Goal: Task Accomplishment & Management: Complete application form

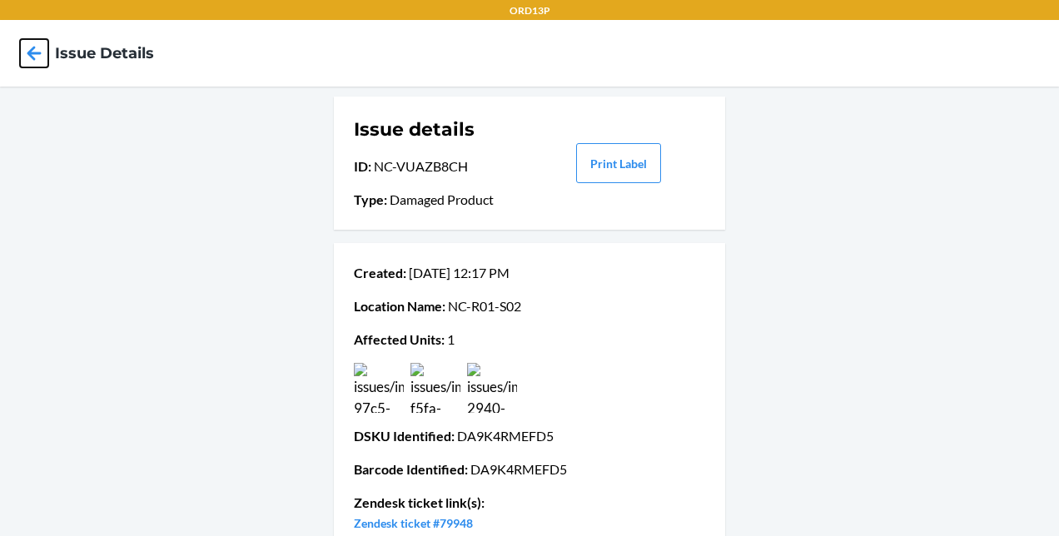
click at [35, 49] on icon at bounding box center [34, 53] width 28 height 28
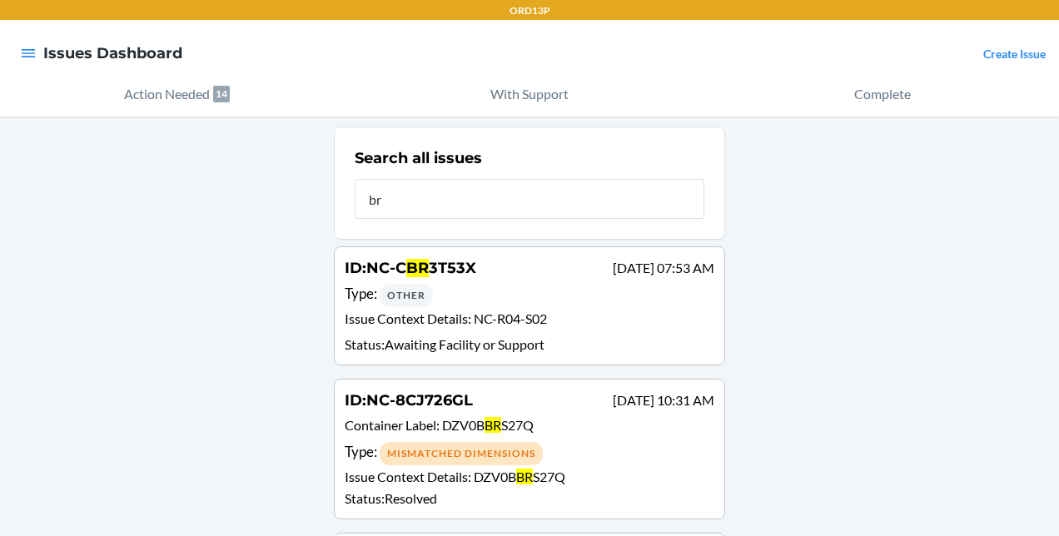
type input "b"
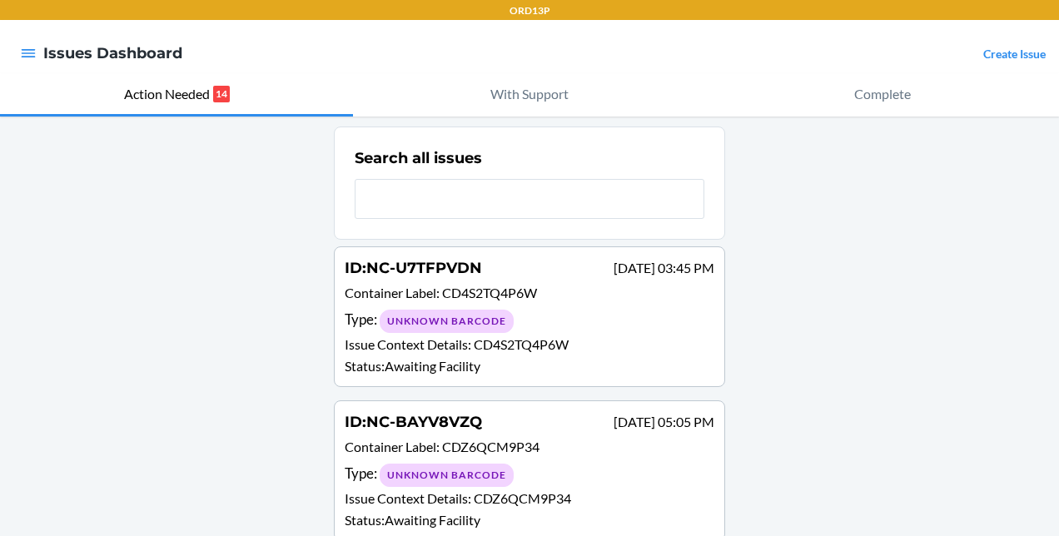
click at [995, 50] on link "Create Issue" at bounding box center [1014, 54] width 62 height 14
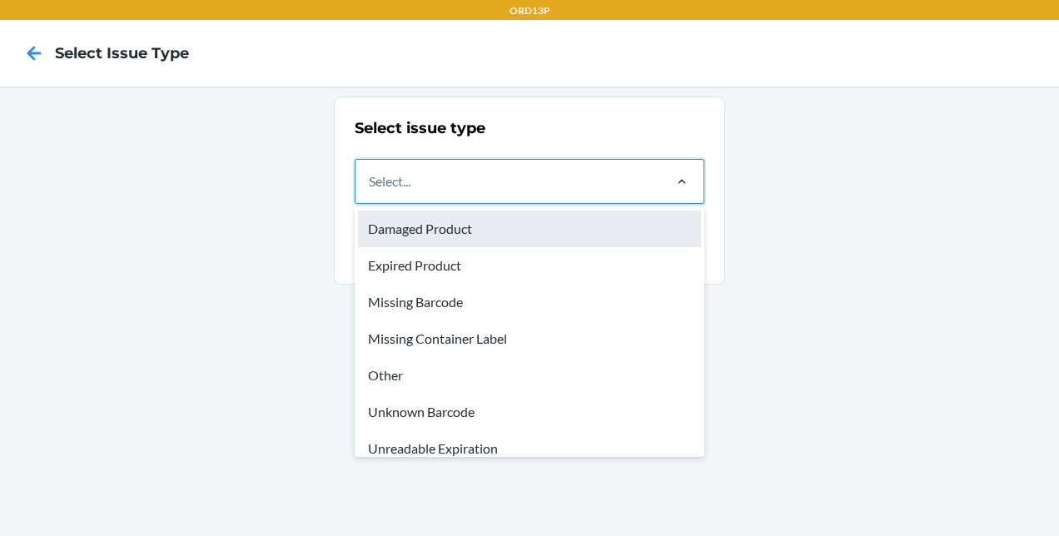
click at [516, 228] on div "Damaged Product" at bounding box center [529, 229] width 343 height 37
click at [370, 191] on input "option Damaged Product focused, 1 of 8. 8 results available. Use Up and Down to…" at bounding box center [370, 181] width 2 height 20
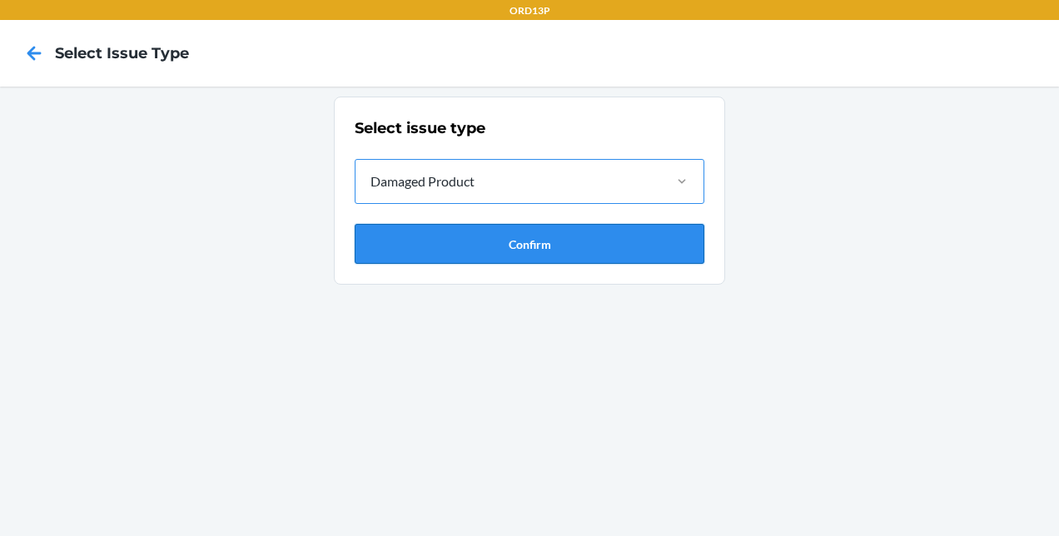
click at [543, 240] on button "Confirm" at bounding box center [530, 244] width 350 height 40
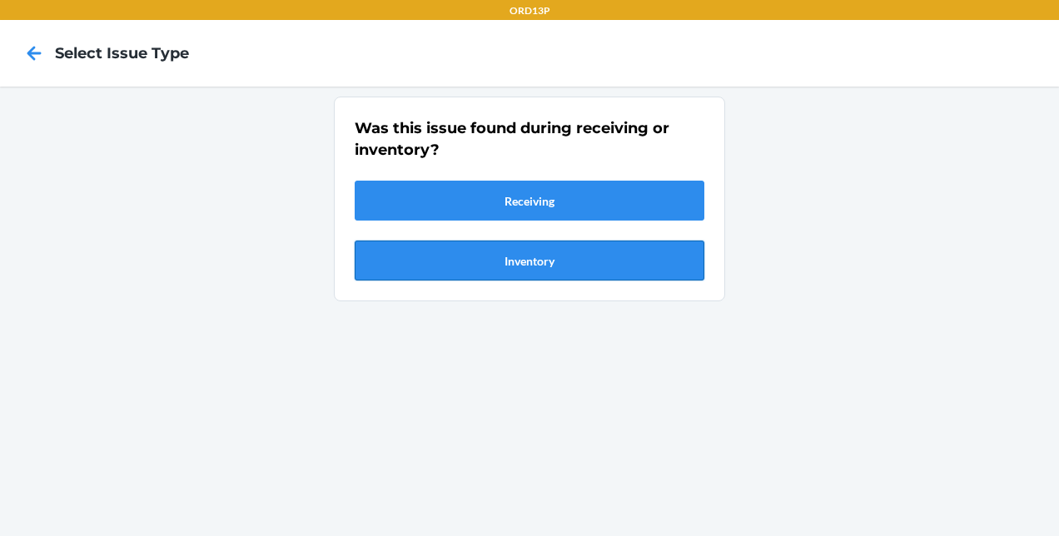
click at [543, 261] on button "Inventory" at bounding box center [530, 261] width 350 height 40
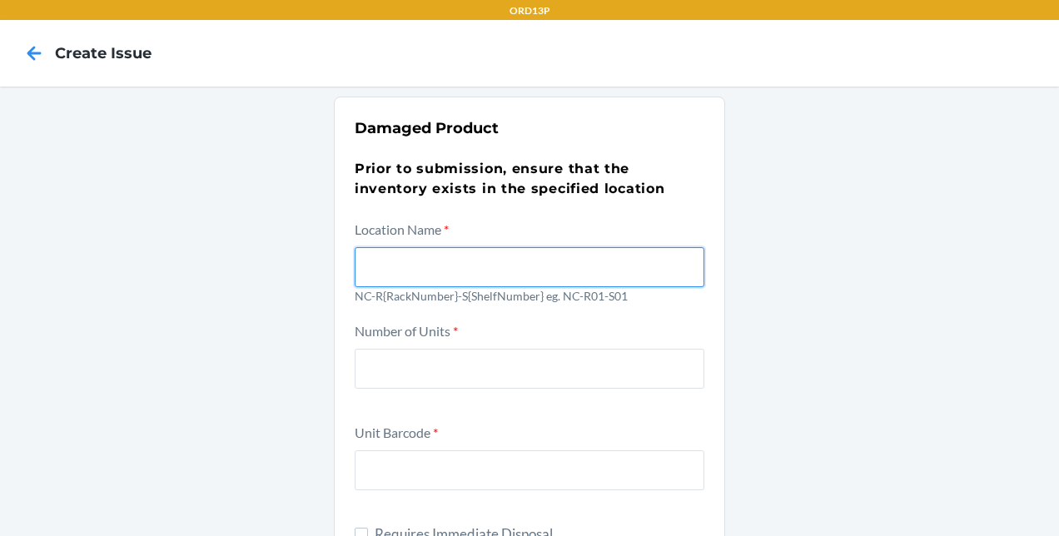
click at [370, 270] on input "text" at bounding box center [530, 267] width 350 height 40
type input "NC-RO2-SO1"
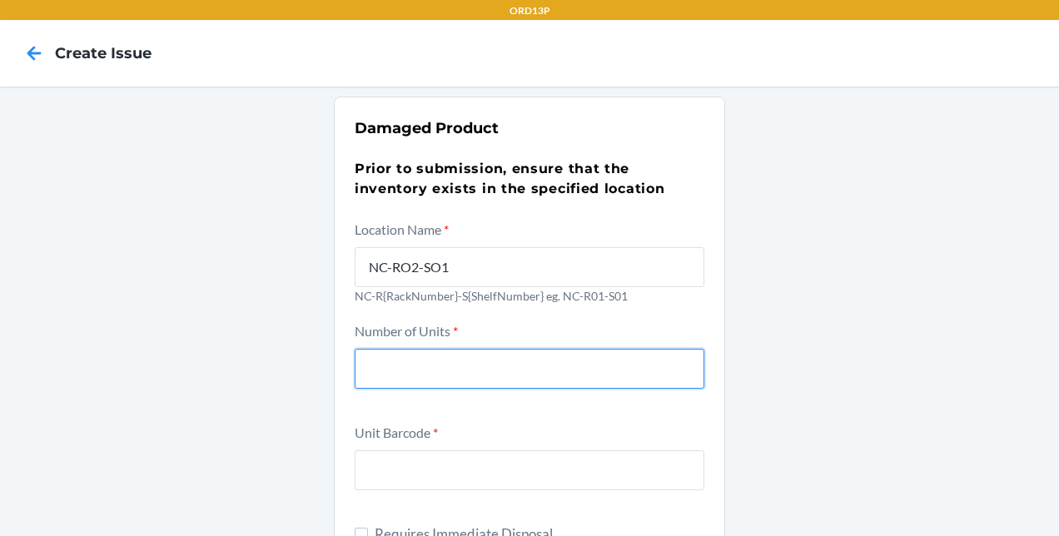
click at [370, 372] on input "number" at bounding box center [530, 369] width 350 height 40
type input "1"
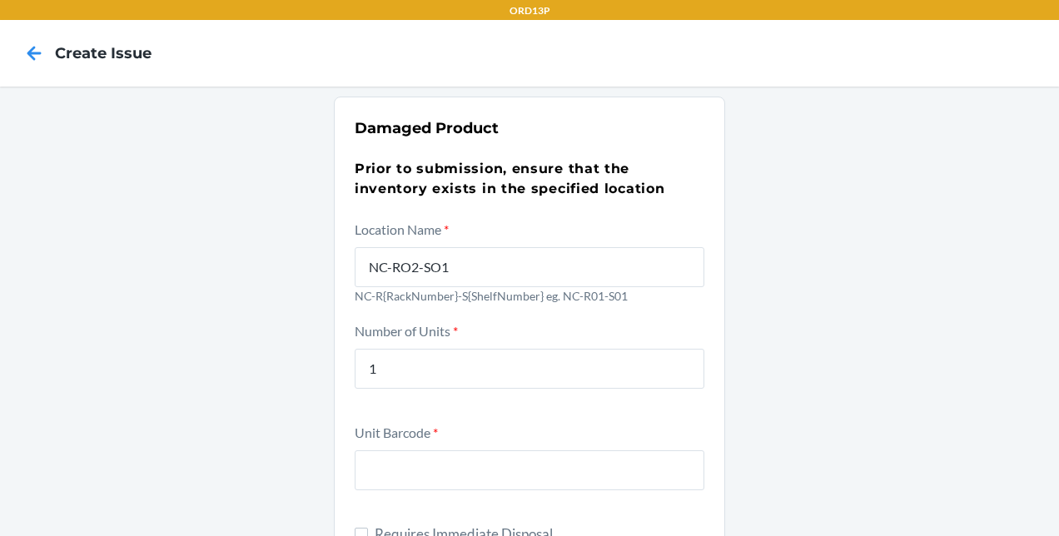
drag, startPoint x: 320, startPoint y: 446, endPoint x: 472, endPoint y: 461, distance: 153.1
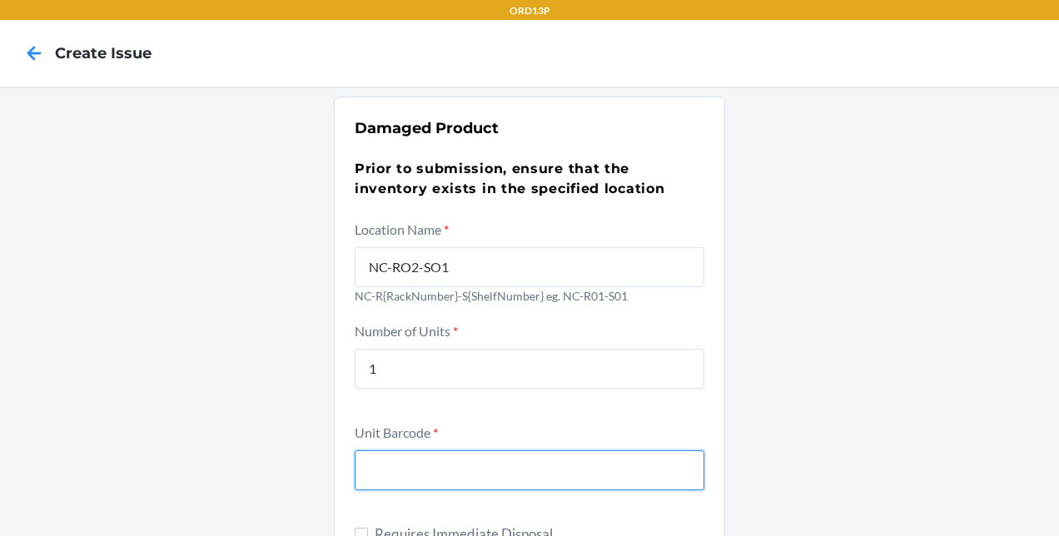
click at [379, 476] on input "text" at bounding box center [530, 470] width 350 height 40
click at [557, 466] on input "text" at bounding box center [530, 470] width 350 height 40
type input "d"
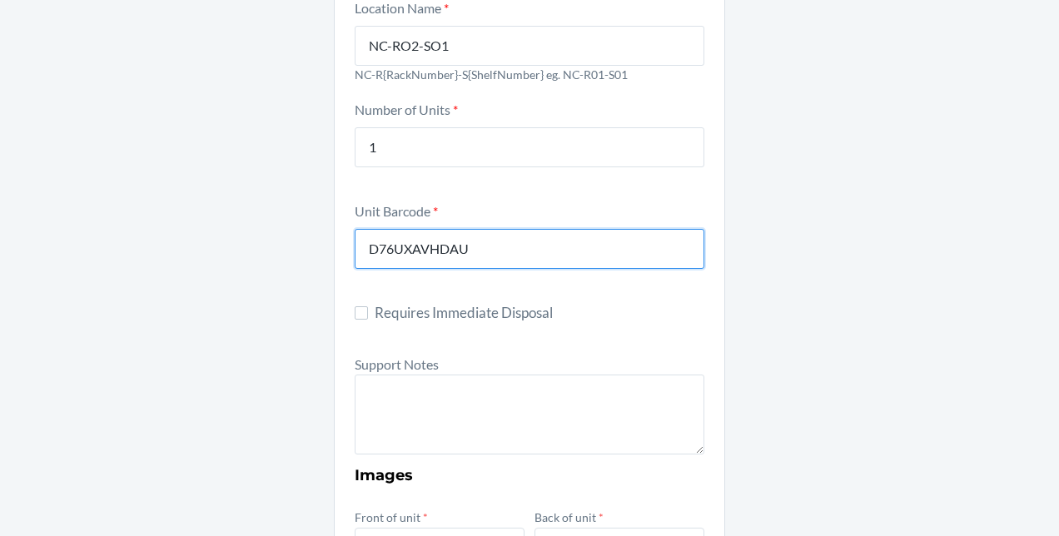
scroll to position [255, 0]
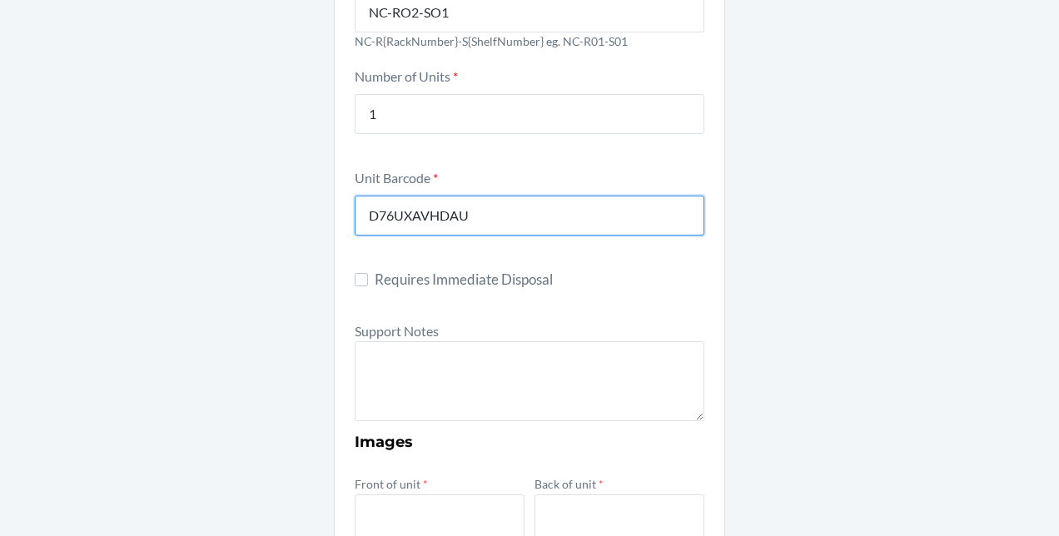
type input "D76UXAVHDAU"
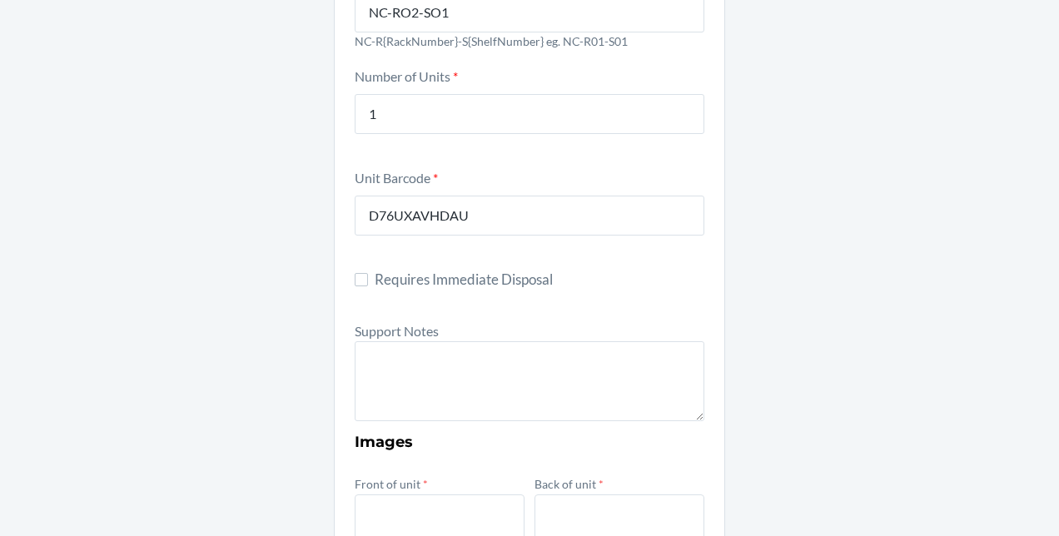
click at [358, 264] on form "Location Name * [GEOGRAPHIC_DATA]-RO2-SO1 NC-R{RackNumber}-S{ShelfNumber} eg. N…" at bounding box center [530, 477] width 350 height 1027
click at [358, 285] on input "Requires Immediate Disposal" at bounding box center [361, 279] width 13 height 13
checkbox input "true"
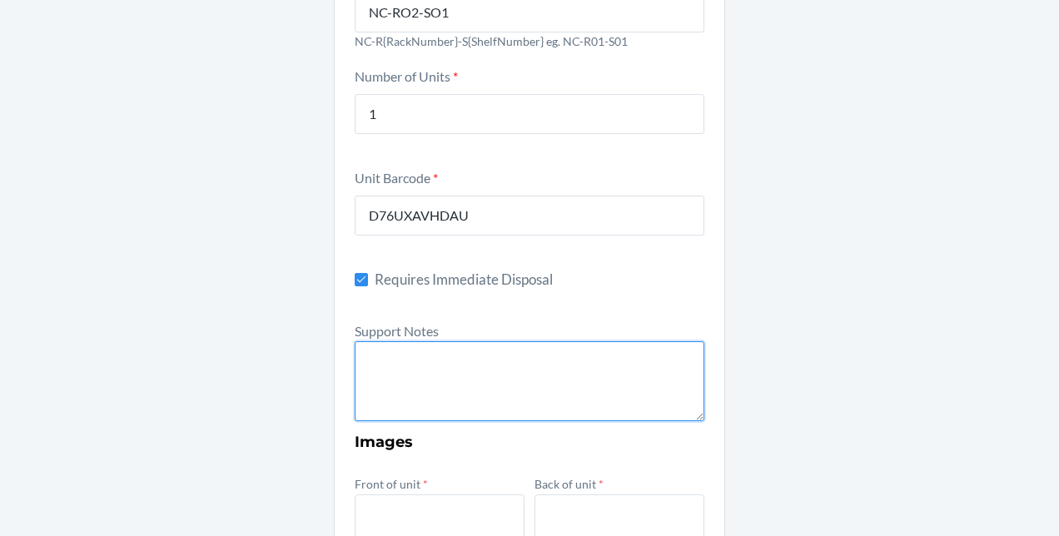
click at [365, 359] on textarea at bounding box center [530, 381] width 350 height 80
click at [390, 363] on textarea at bounding box center [530, 381] width 350 height 80
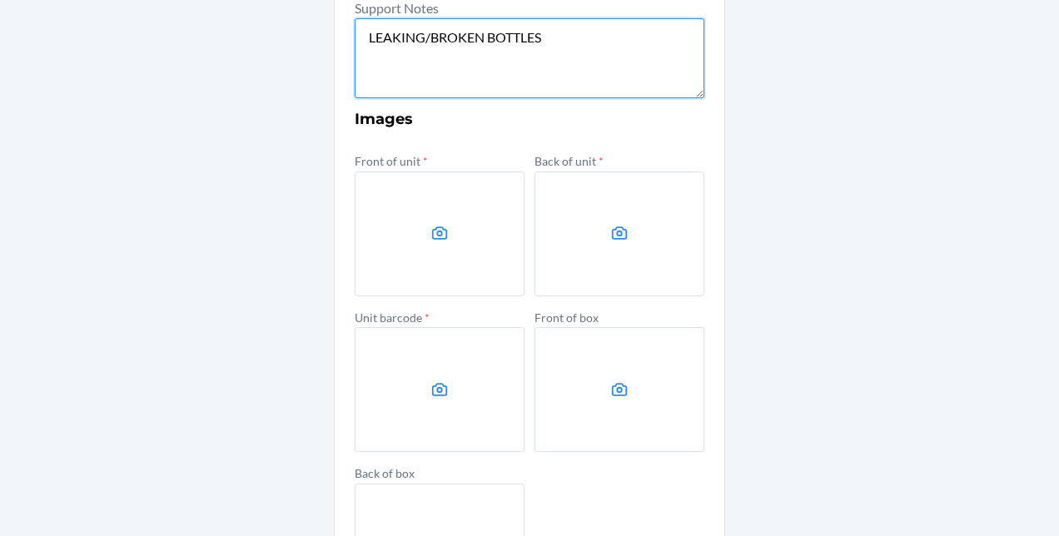
scroll to position [611, 0]
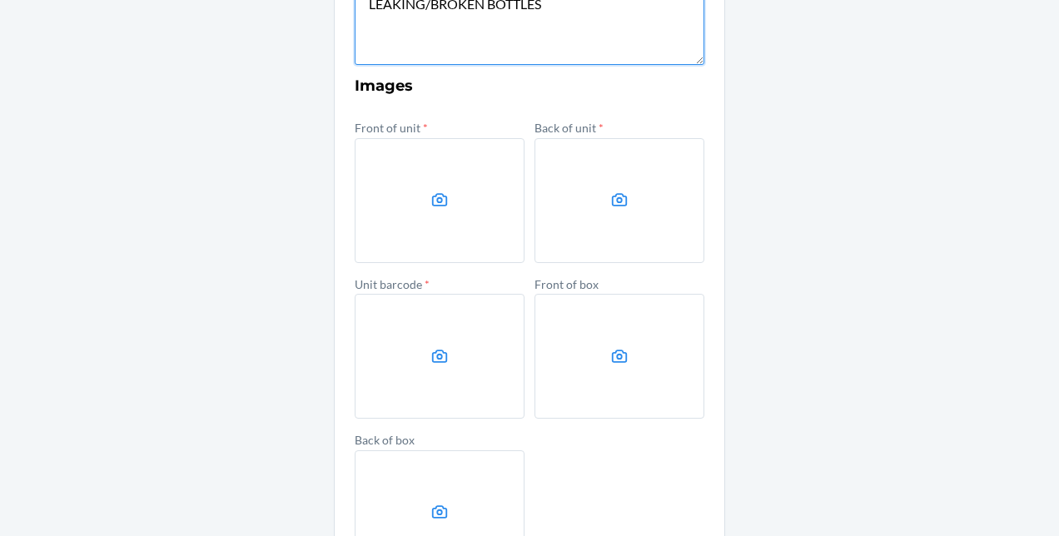
type textarea "LEAKING/BROKEN BOTTLES"
click at [405, 255] on label at bounding box center [440, 200] width 170 height 125
click at [0, 0] on input "file" at bounding box center [0, 0] width 0 height 0
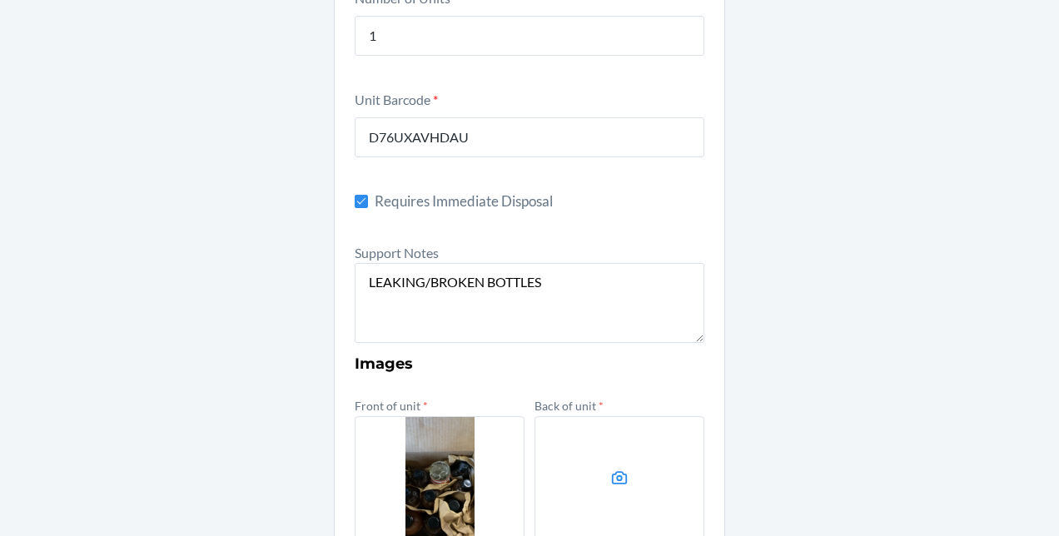
scroll to position [332, 0]
click at [443, 137] on input "D76UXAVHDAU" at bounding box center [530, 138] width 350 height 40
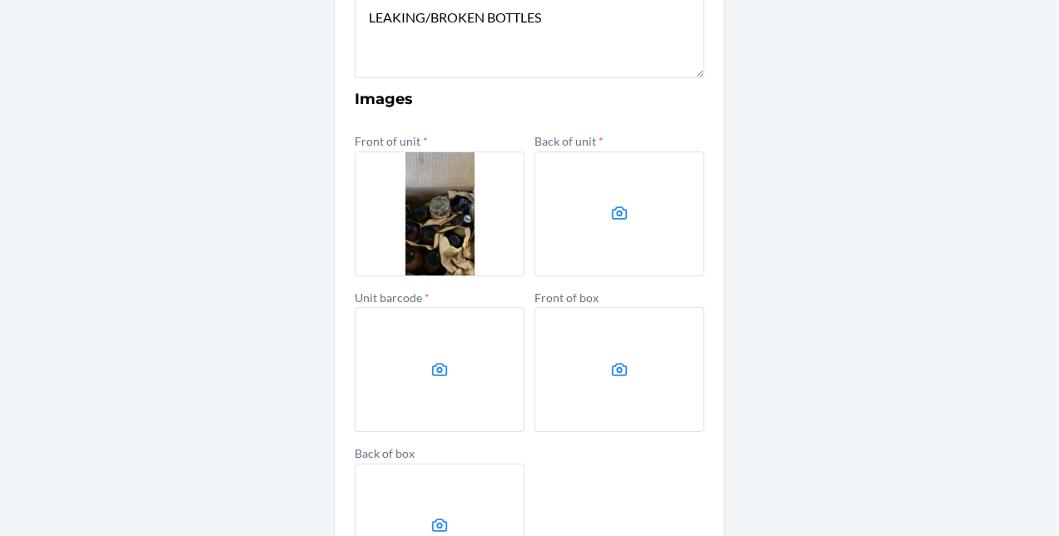
scroll to position [598, 0]
type input "D76VXAVHQAU"
click at [610, 218] on icon at bounding box center [619, 212] width 19 height 19
click at [0, 0] on input "file" at bounding box center [0, 0] width 0 height 0
click at [391, 356] on label at bounding box center [440, 368] width 170 height 125
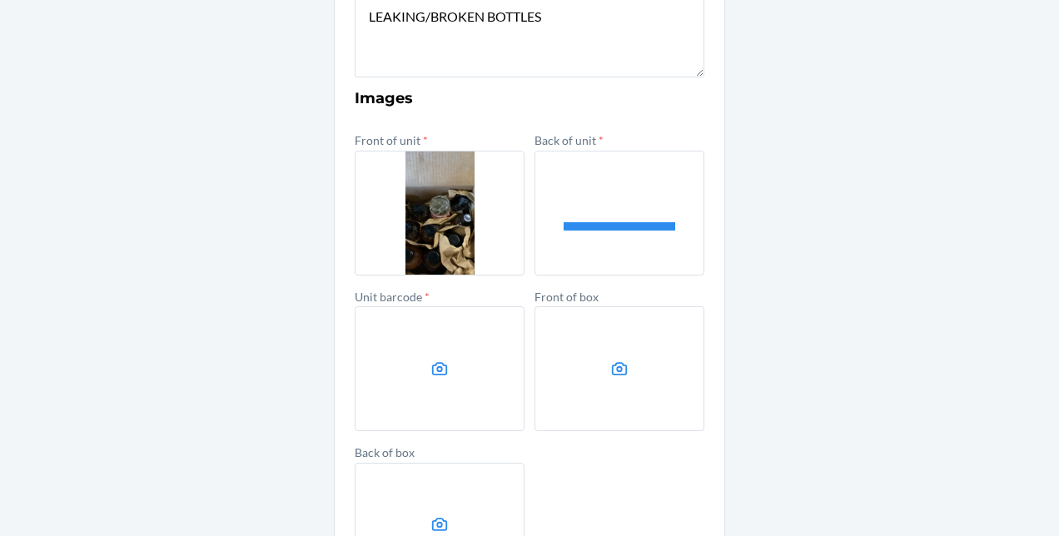
click at [0, 0] on input "file" at bounding box center [0, 0] width 0 height 0
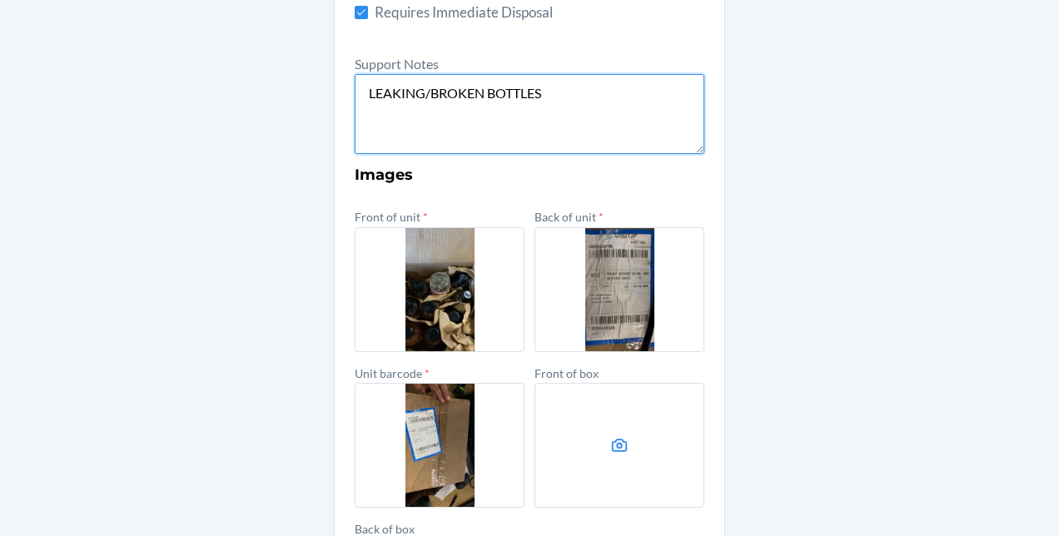
click at [556, 101] on textarea "LEAKING/BROKEN BOTTLES" at bounding box center [530, 114] width 350 height 80
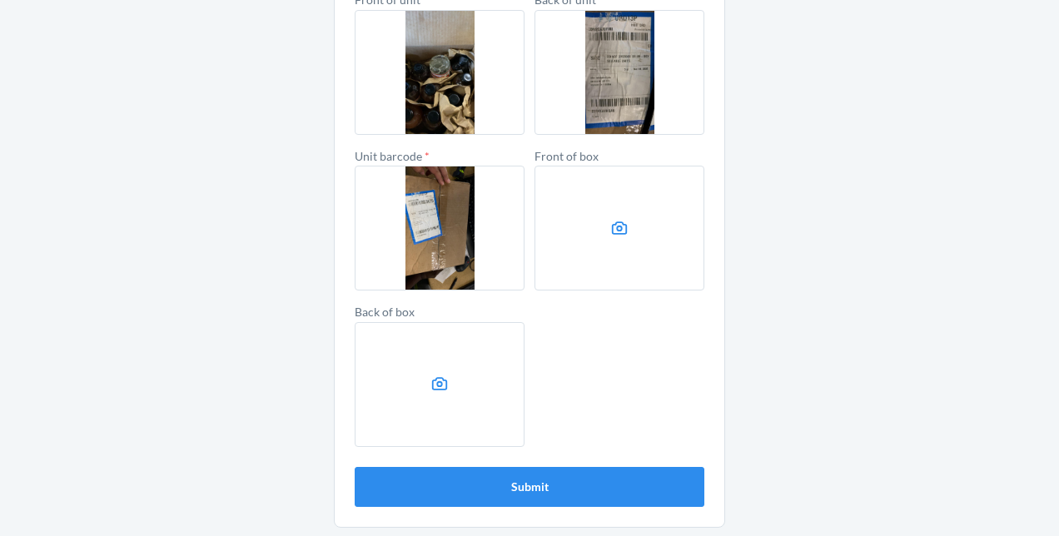
scroll to position [739, 0]
type textarea "LEAKING/BROKEN BOTTLE"
click at [549, 467] on button "Submit" at bounding box center [530, 487] width 350 height 40
click at [551, 503] on button "Submit" at bounding box center [530, 487] width 350 height 40
click at [562, 491] on button "Submit" at bounding box center [530, 487] width 350 height 40
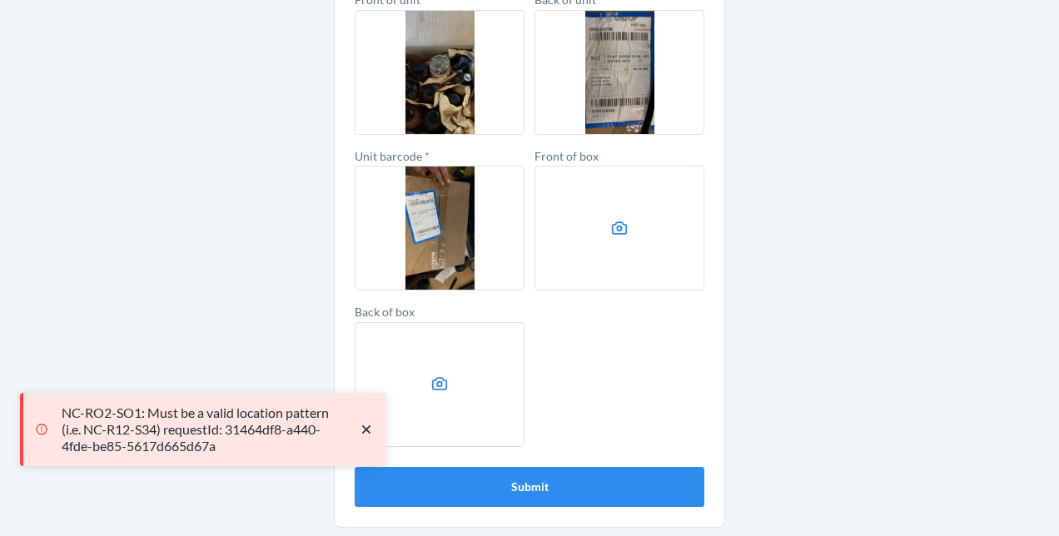
click at [215, 430] on p "NC-RO2-SO1: Must be a valid location pattern (i.e. NC-R12-S34) requestId: 31464…" at bounding box center [202, 430] width 280 height 50
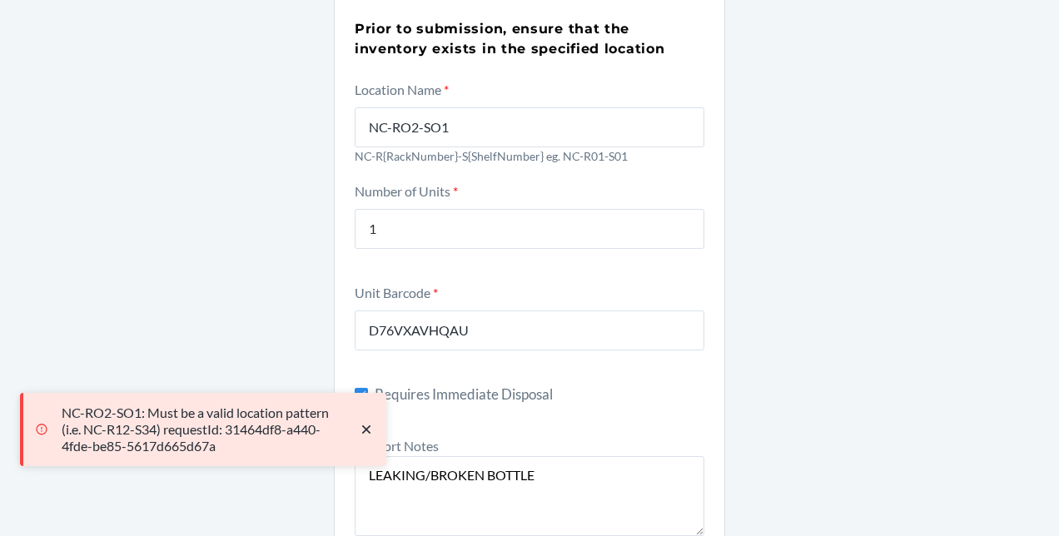
scroll to position [140, 0]
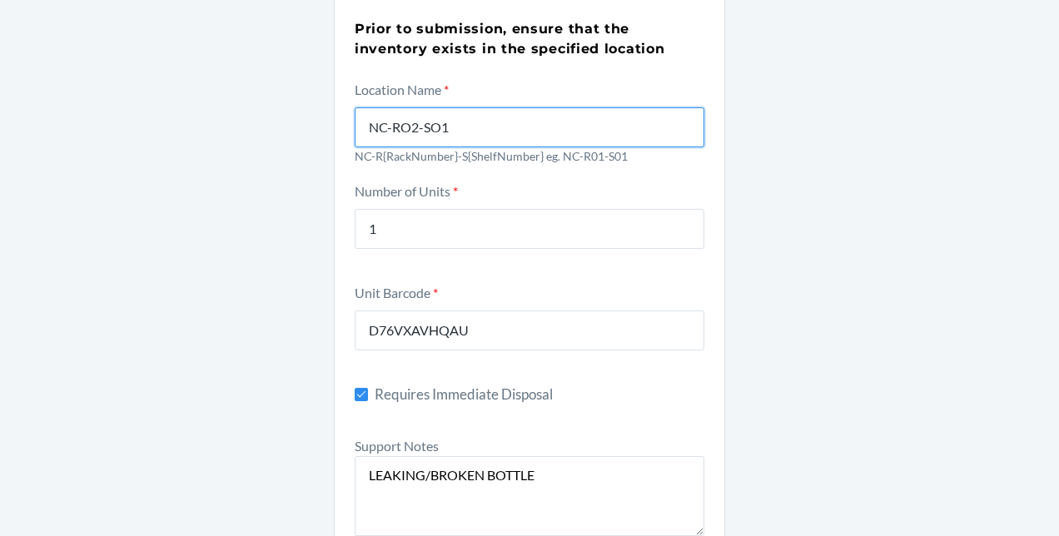
click at [358, 125] on input "NC-RO2-SO1" at bounding box center [530, 127] width 350 height 40
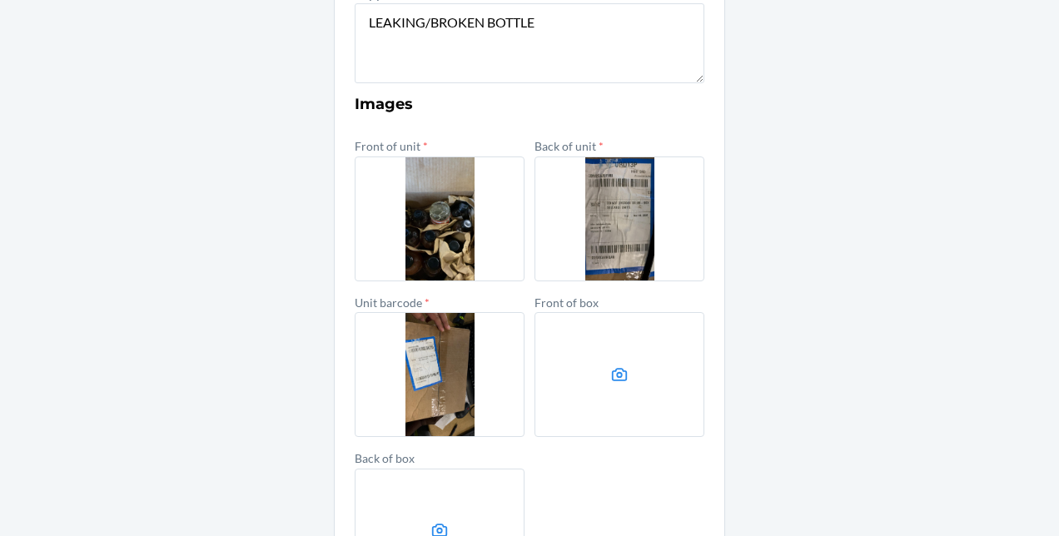
scroll to position [739, 0]
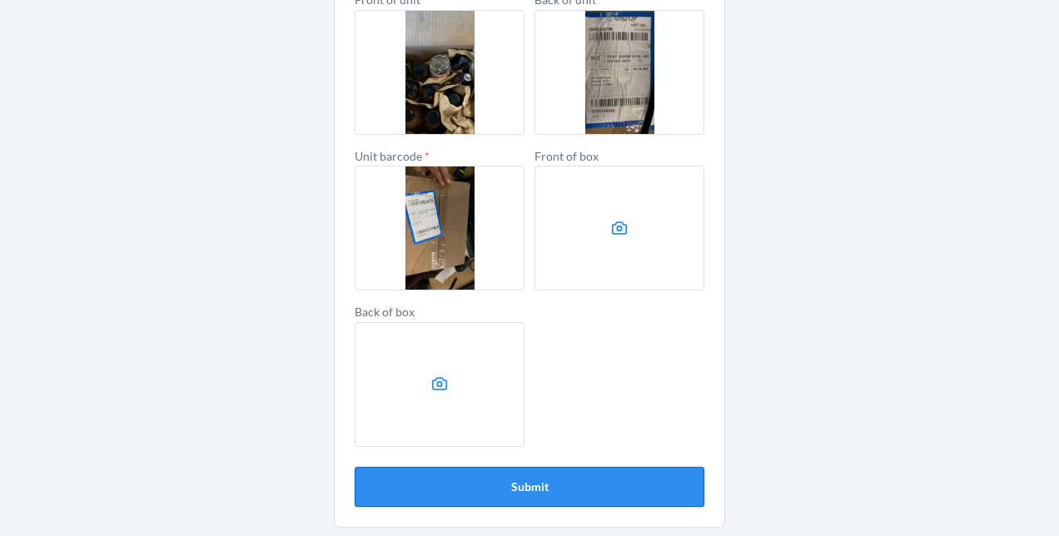
type input "NC-RO2-SO2"
click at [576, 474] on button "Submit" at bounding box center [530, 487] width 350 height 40
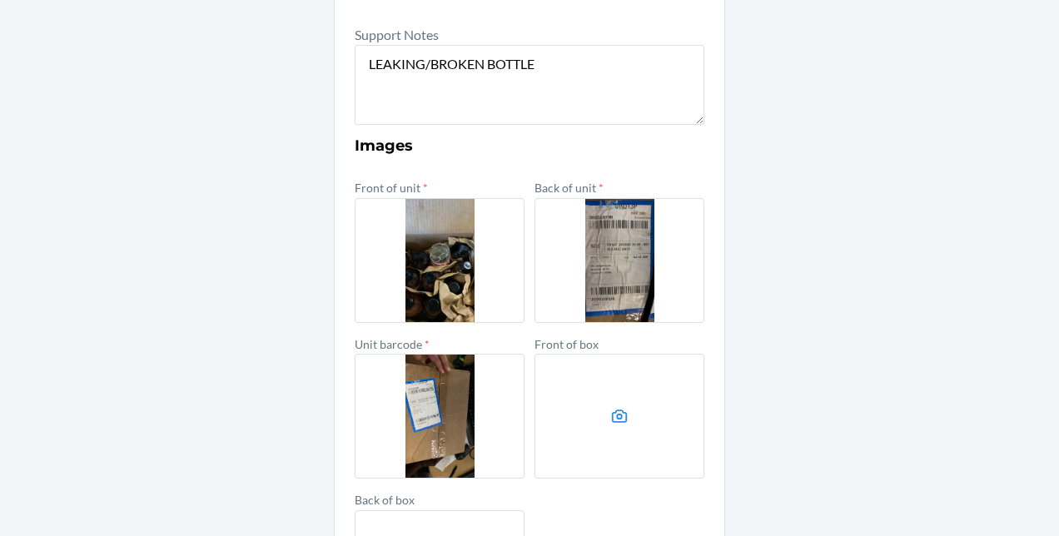
scroll to position [484, 0]
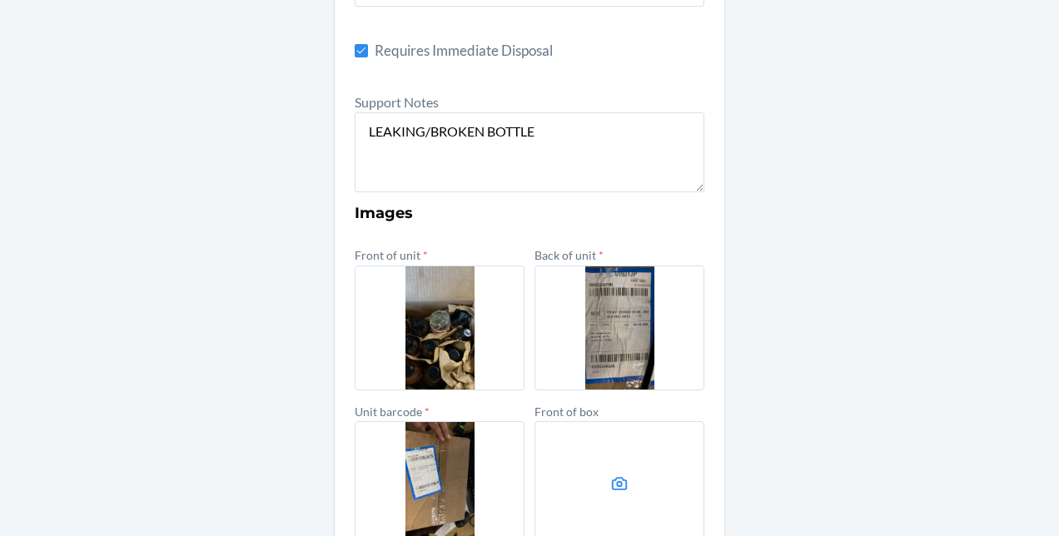
click at [1040, 25] on div "Damaged Product Prior to submission, ensure that the inventory exists in the sp…" at bounding box center [529, 198] width 1059 height 1190
click at [1044, 13] on div "Damaged Product Prior to submission, ensure that the inventory exists in the sp…" at bounding box center [529, 198] width 1059 height 1190
drag, startPoint x: 1052, startPoint y: 10, endPoint x: 772, endPoint y: 86, distance: 289.7
click at [772, 86] on div "Damaged Product Prior to submission, ensure that the inventory exists in the sp…" at bounding box center [529, 198] width 1059 height 1190
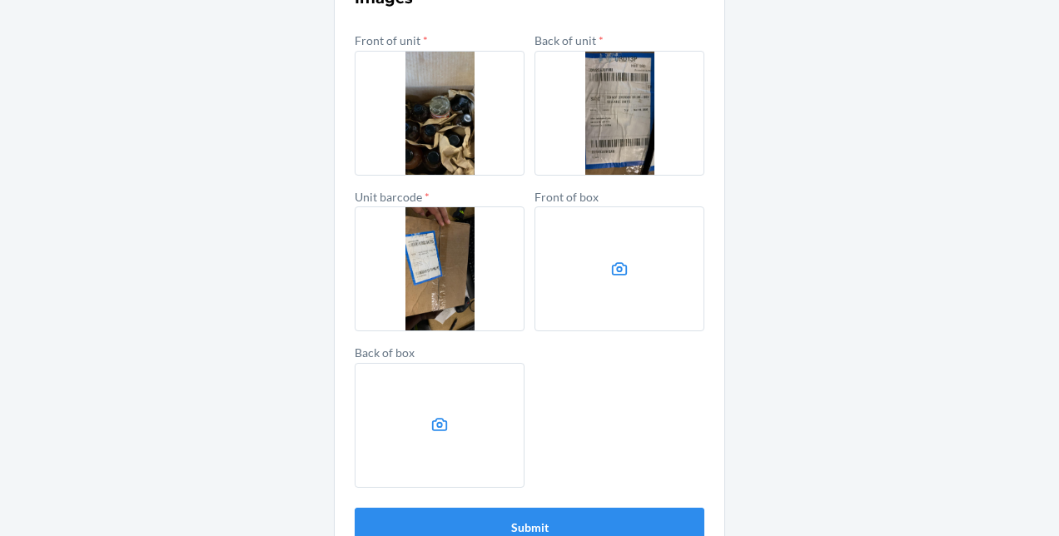
scroll to position [702, 0]
